Goal: Learn about a topic

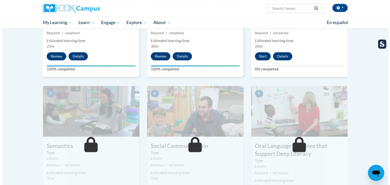
scroll to position [279, 0]
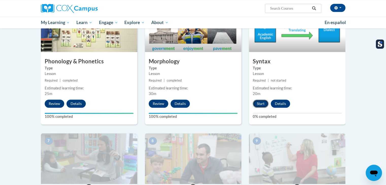
click at [263, 103] on button "Start" at bounding box center [261, 104] width 16 height 8
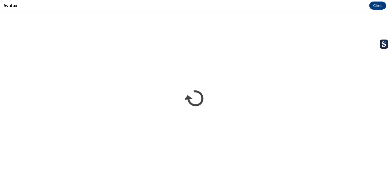
scroll to position [0, 0]
